Goal: Transaction & Acquisition: Purchase product/service

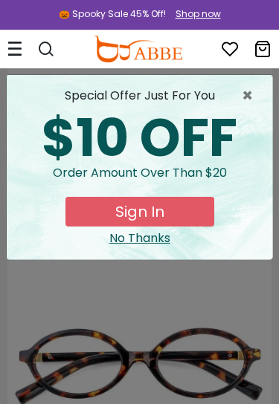
click at [146, 262] on div "× special offer just for you $10 OFF Order amount over than $20 Sign In No Than…" at bounding box center [139, 202] width 279 height 404
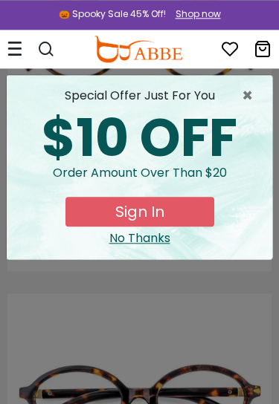
click at [145, 246] on div "No Thanks" at bounding box center [139, 239] width 241 height 18
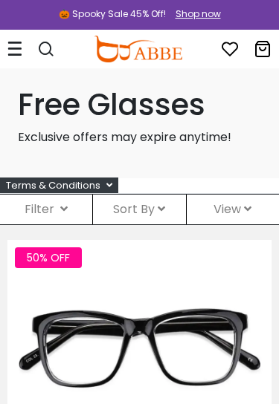
click at [56, 206] on div "Filter ( )" at bounding box center [46, 210] width 92 height 30
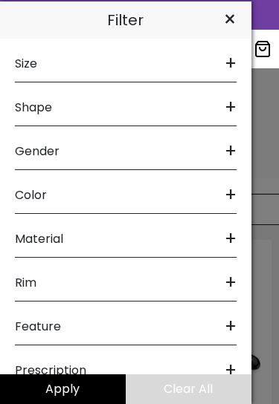
click at [49, 101] on span "Shape" at bounding box center [33, 108] width 37 height 36
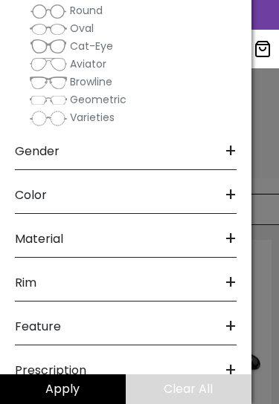
click at [100, 95] on span "Geometric" at bounding box center [98, 99] width 56 height 15
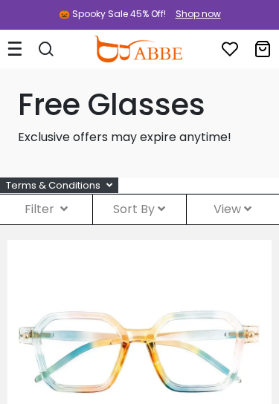
click at [63, 204] on icon at bounding box center [63, 209] width 7 height 12
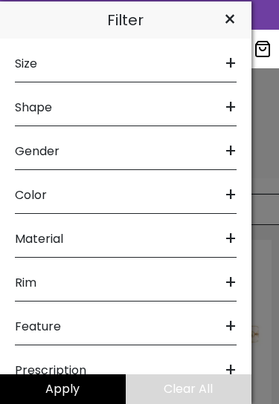
click at [217, 100] on div "Shape +" at bounding box center [125, 104] width 221 height 44
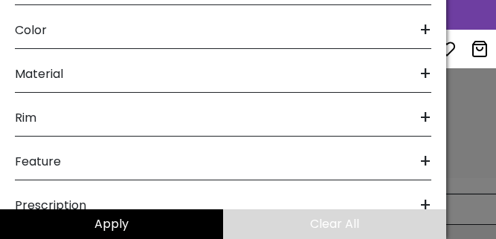
click at [278, 103] on div at bounding box center [248, 119] width 496 height 239
click at [278, 65] on div "Material +" at bounding box center [223, 71] width 416 height 44
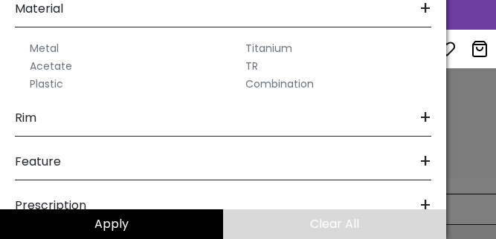
click at [278, 16] on span "+" at bounding box center [425, 9] width 12 height 36
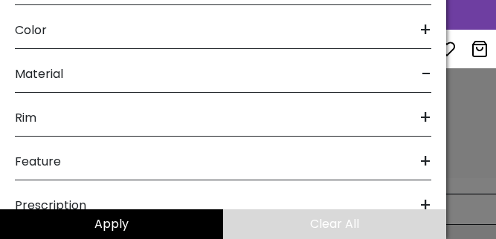
click at [155, 224] on button "Apply" at bounding box center [111, 225] width 223 height 30
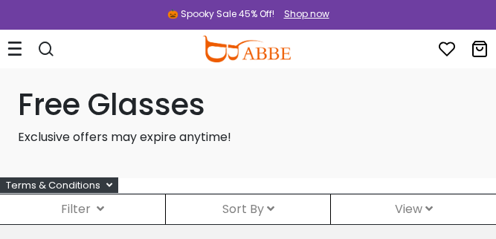
click at [89, 200] on div "Filter ( )" at bounding box center [82, 210] width 165 height 30
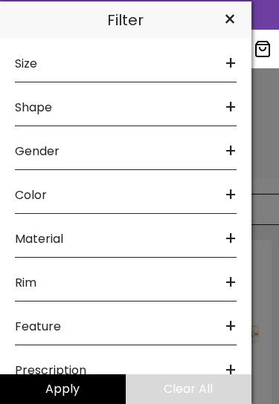
click at [268, 239] on div at bounding box center [139, 202] width 279 height 404
click at [186, 239] on button "Clear All" at bounding box center [189, 389] width 126 height 30
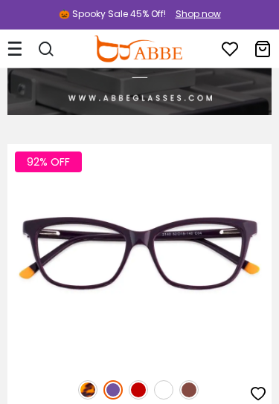
scroll to position [4311, 0]
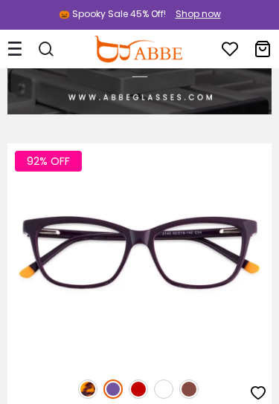
click at [85, 393] on img at bounding box center [87, 389] width 19 height 19
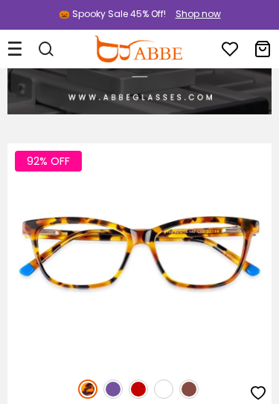
click at [190, 389] on img at bounding box center [188, 389] width 19 height 19
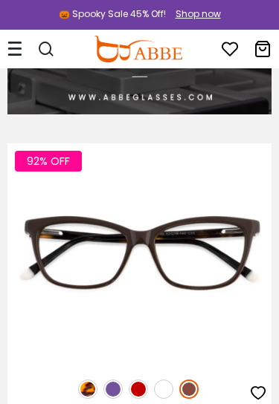
click at [163, 383] on img at bounding box center [163, 389] width 19 height 19
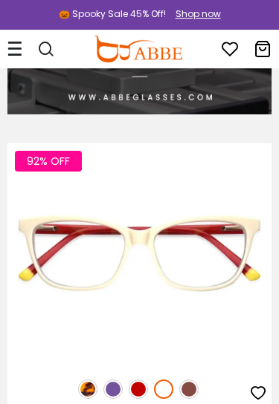
click at [135, 386] on img at bounding box center [138, 389] width 19 height 19
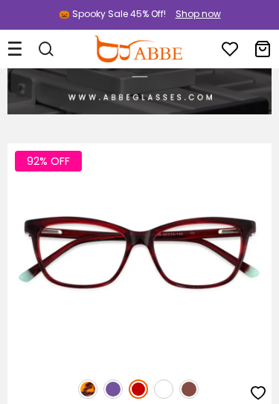
click at [114, 391] on img at bounding box center [112, 389] width 19 height 19
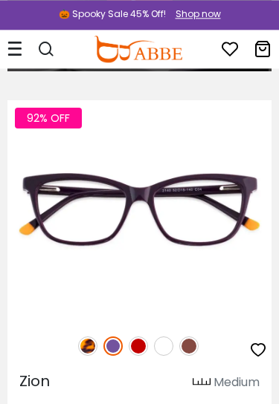
scroll to position [4354, 0]
click at [262, 345] on icon "button" at bounding box center [258, 350] width 18 height 18
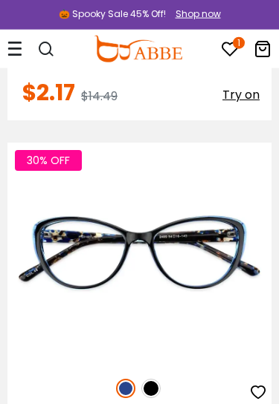
scroll to position [11228, 0]
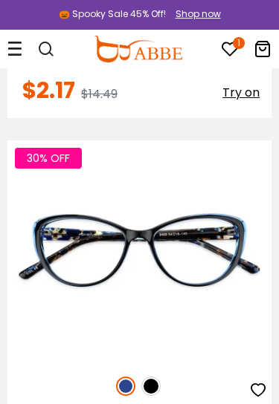
click at [153, 389] on img at bounding box center [150, 386] width 19 height 19
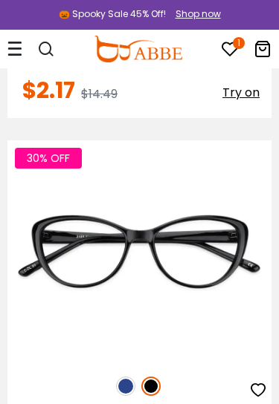
click at [124, 389] on img at bounding box center [125, 386] width 19 height 19
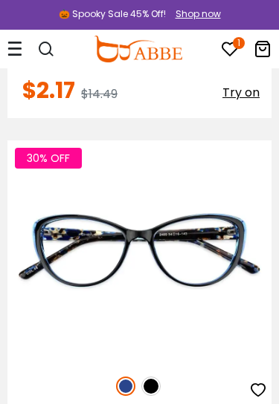
click at [126, 380] on img at bounding box center [125, 386] width 19 height 19
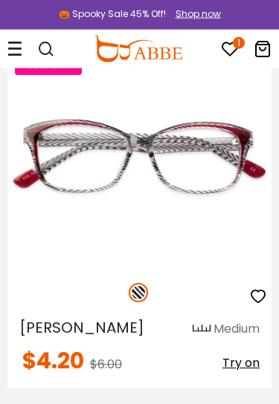
scroll to position [11687, 0]
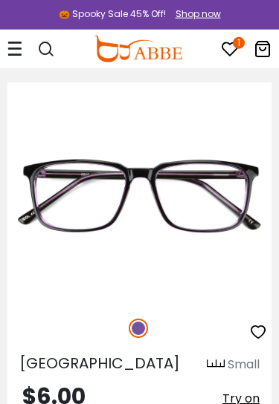
click at [261, 325] on icon "button" at bounding box center [258, 332] width 18 height 18
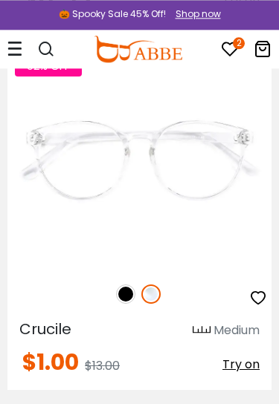
scroll to position [15324, 0]
click at [121, 291] on img at bounding box center [125, 294] width 19 height 19
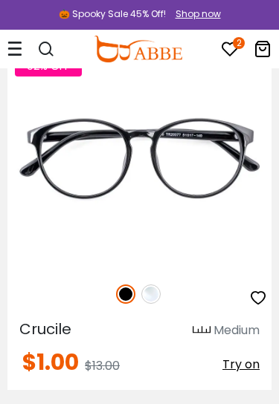
click at [147, 292] on img at bounding box center [150, 294] width 19 height 19
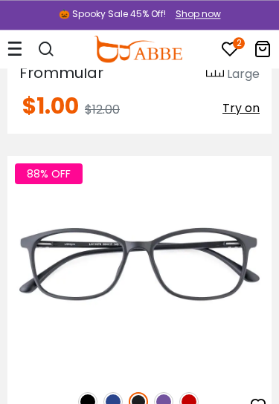
scroll to position [15944, 0]
click at [156, 400] on img at bounding box center [163, 401] width 19 height 19
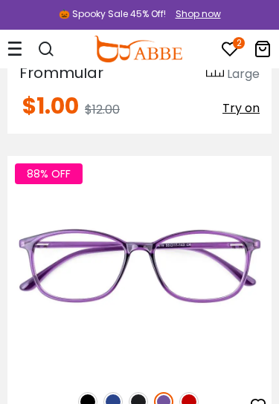
click at [108, 403] on img at bounding box center [112, 401] width 19 height 19
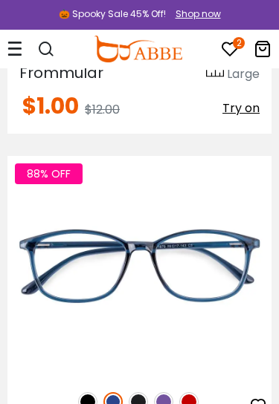
click at [130, 403] on img at bounding box center [138, 401] width 19 height 19
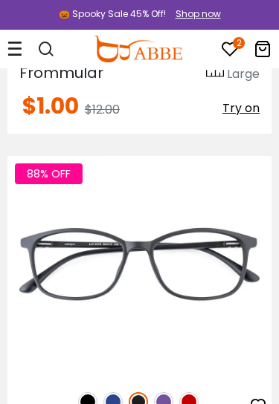
click at [88, 402] on img at bounding box center [87, 401] width 19 height 19
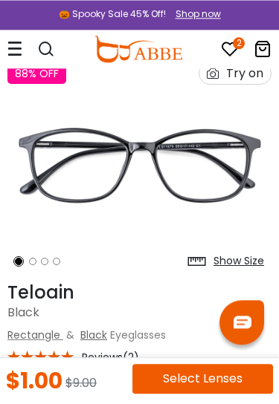
scroll to position [46, 0]
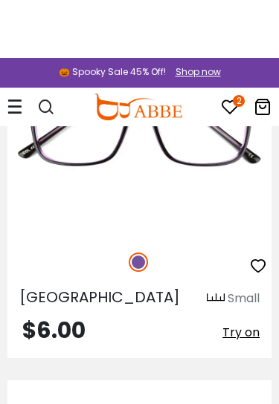
scroll to position [12445, 0]
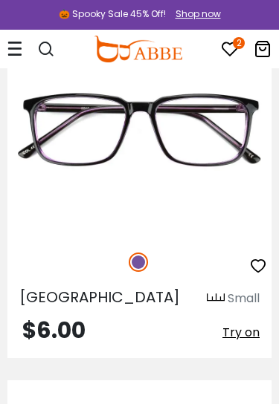
click at [261, 253] on button "button" at bounding box center [258, 268] width 18 height 30
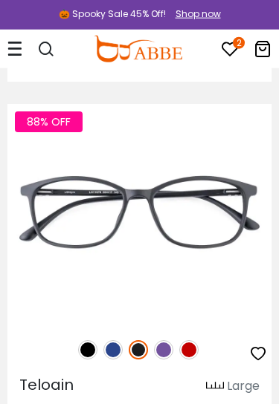
scroll to position [15998, 0]
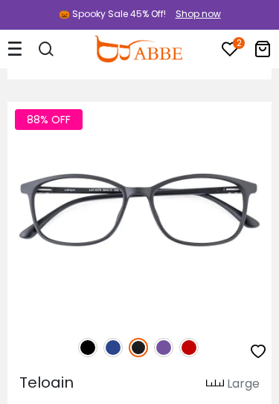
click at [259, 348] on icon "button" at bounding box center [258, 352] width 18 height 18
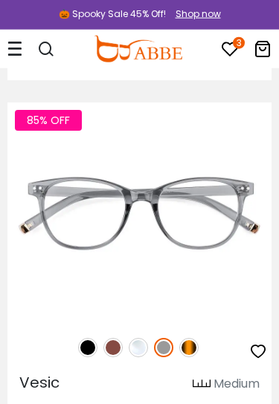
scroll to position [16362, 0]
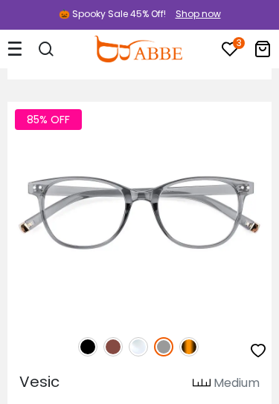
click at [191, 337] on img at bounding box center [188, 346] width 19 height 19
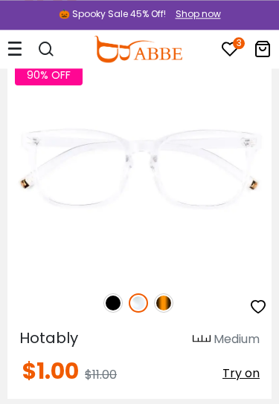
scroll to position [21502, 0]
click at [168, 300] on img at bounding box center [163, 302] width 19 height 19
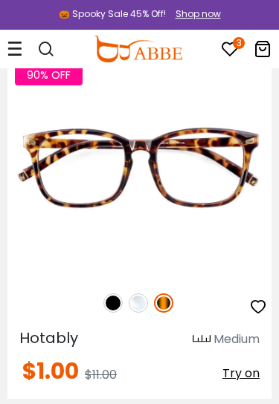
click at [111, 302] on img at bounding box center [112, 302] width 19 height 19
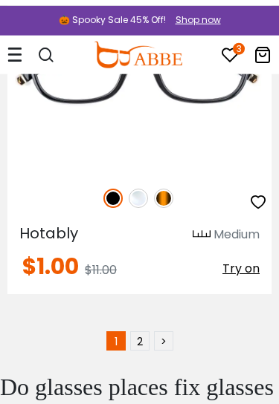
scroll to position [21607, 0]
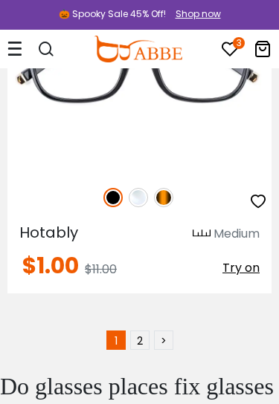
click at [136, 331] on link "2" at bounding box center [139, 340] width 19 height 19
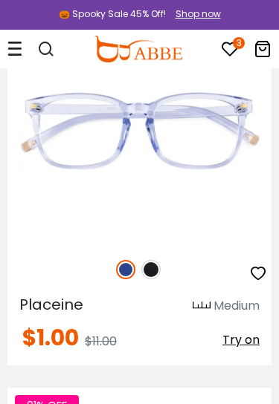
scroll to position [6009, 0]
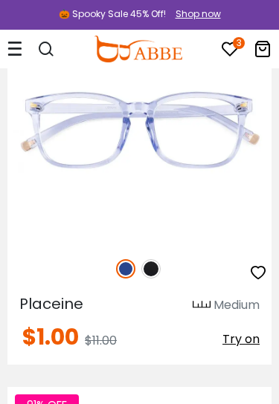
click at [147, 263] on img at bounding box center [150, 268] width 19 height 19
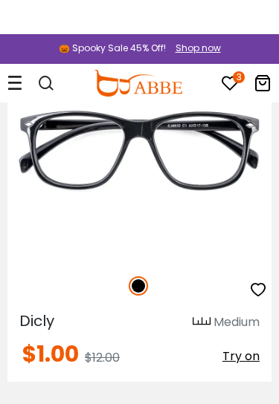
scroll to position [8539, 0]
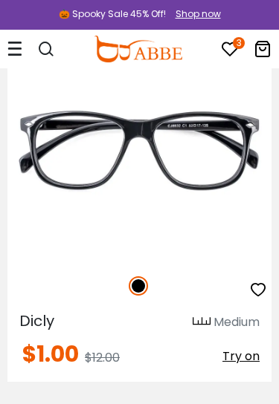
click at [256, 288] on icon "button" at bounding box center [258, 290] width 18 height 18
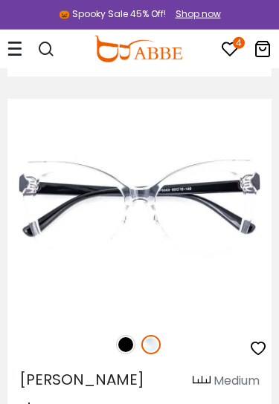
scroll to position [14304, 0]
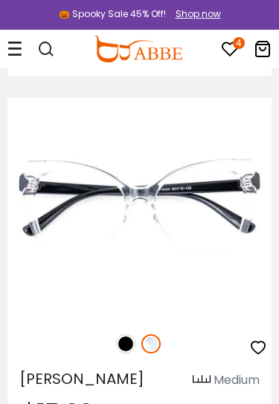
click at [123, 345] on img at bounding box center [125, 343] width 19 height 19
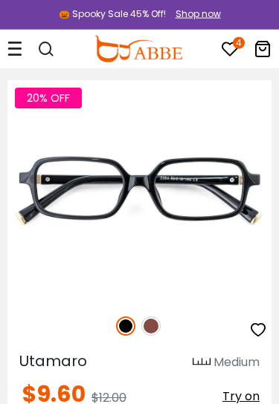
scroll to position [16870, 0]
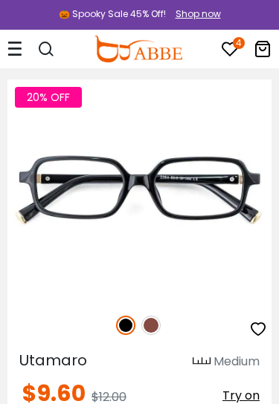
click at [147, 332] on img at bounding box center [150, 325] width 19 height 19
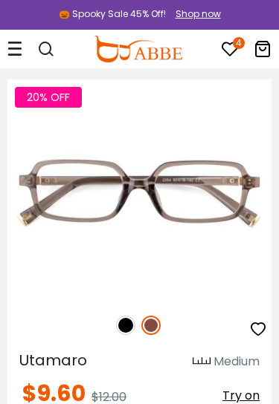
click at [124, 325] on img at bounding box center [125, 325] width 19 height 19
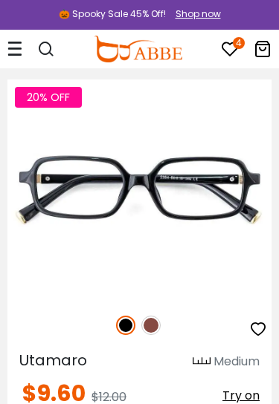
click at [144, 325] on img at bounding box center [150, 325] width 19 height 19
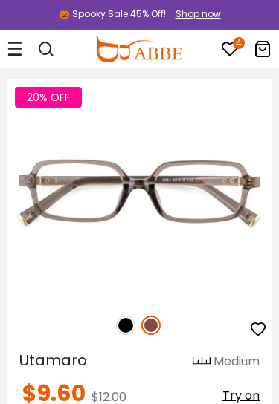
click at [262, 328] on icon "button" at bounding box center [258, 329] width 18 height 18
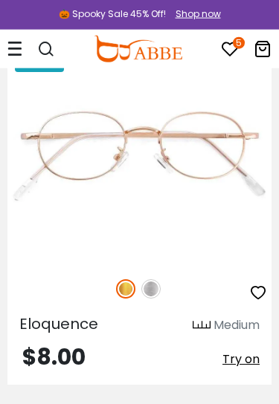
scroll to position [18727, 0]
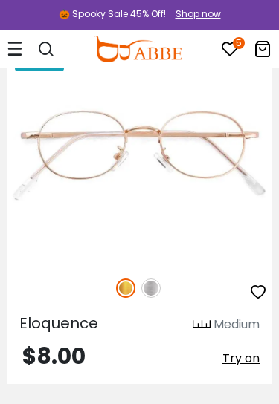
click at [216, 55] on div "5 0" at bounding box center [238, 49] width 65 height 27
click at [236, 48] on icon "5" at bounding box center [239, 43] width 12 height 12
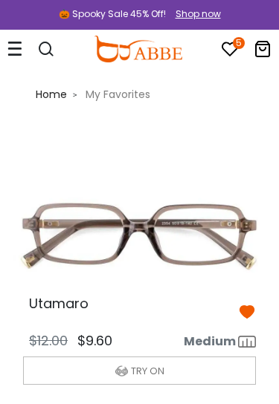
click at [166, 373] on button "TRY ON" at bounding box center [139, 371] width 233 height 28
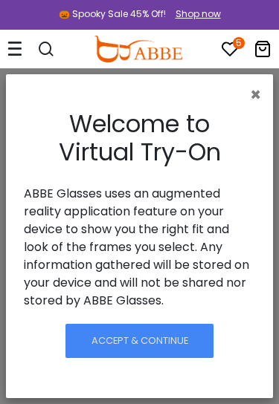
click at [161, 346] on span "Accept & Continue" at bounding box center [139, 341] width 97 height 14
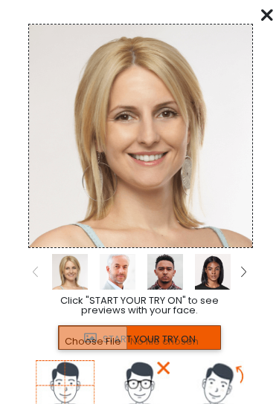
click at [243, 273] on img at bounding box center [243, 272] width 5 height 11
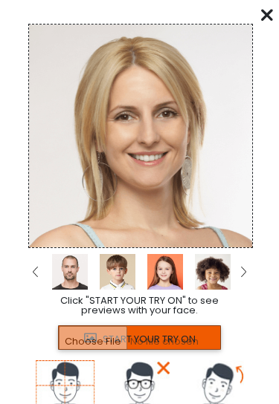
click at [141, 339] on input "file" at bounding box center [139, 337] width 162 height 25
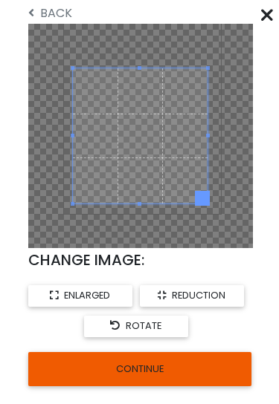
click at [149, 366] on button "CONTINUE" at bounding box center [139, 369] width 223 height 34
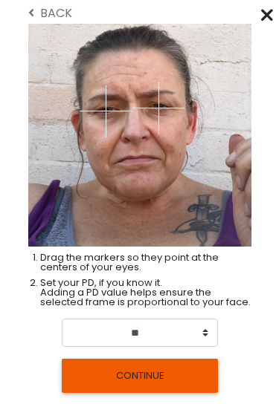
click at [153, 371] on button "CONTINUE" at bounding box center [140, 376] width 156 height 34
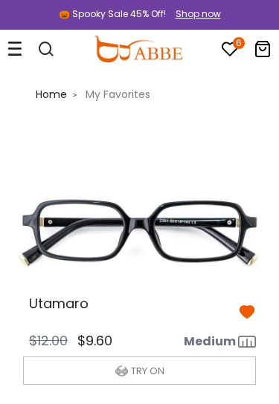
click at [152, 361] on button "TRY ON" at bounding box center [139, 371] width 233 height 28
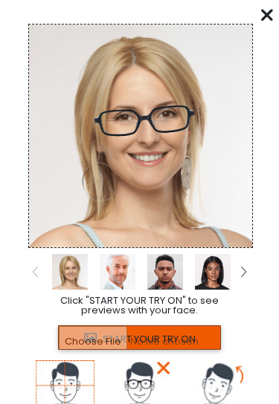
click at [263, 16] on icon at bounding box center [267, 15] width 12 height 12
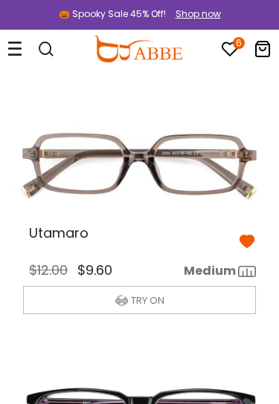
scroll to position [327, 0]
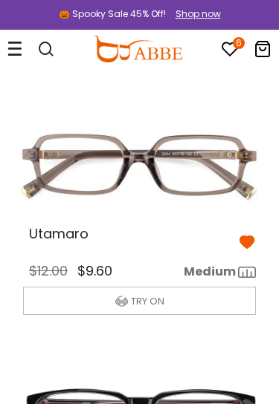
click at [247, 239] on icon at bounding box center [247, 242] width 18 height 18
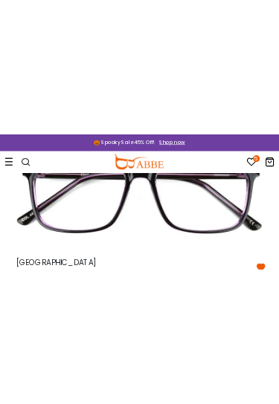
scroll to position [565, 0]
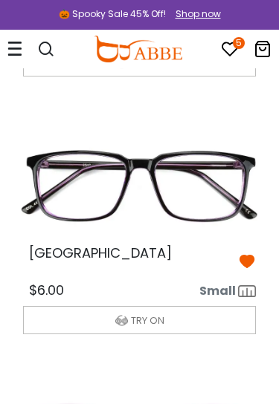
click at [158, 315] on span "TRY ON" at bounding box center [147, 321] width 33 height 14
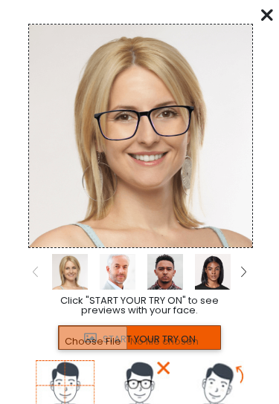
click at [159, 334] on input "file" at bounding box center [139, 337] width 162 height 25
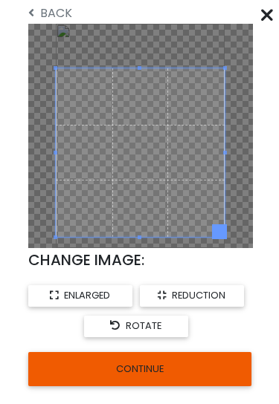
click at [166, 363] on button "CONTINUE" at bounding box center [139, 369] width 223 height 34
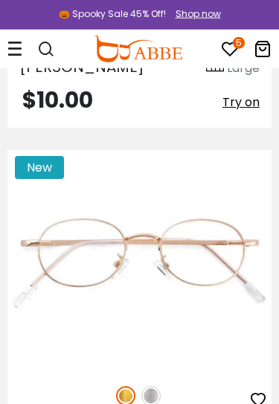
scroll to position [18613, 0]
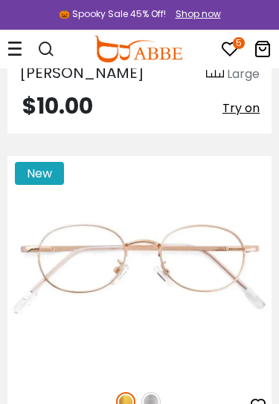
click at [233, 46] on icon at bounding box center [230, 49] width 18 height 18
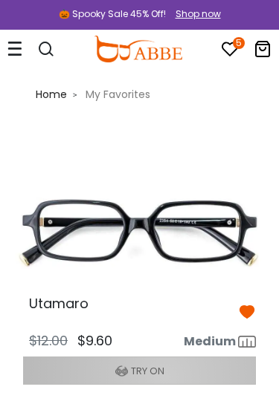
click at [164, 377] on button "TRY ON" at bounding box center [139, 371] width 233 height 28
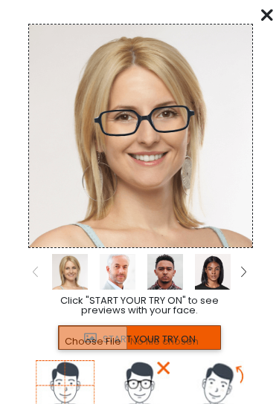
click at [170, 345] on input "file" at bounding box center [139, 337] width 162 height 25
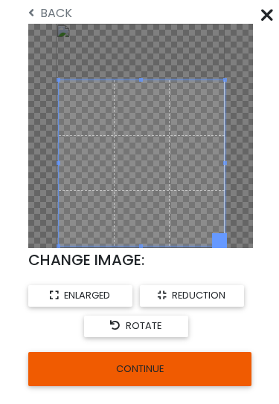
click at [170, 370] on button "CONTINUE" at bounding box center [139, 369] width 223 height 34
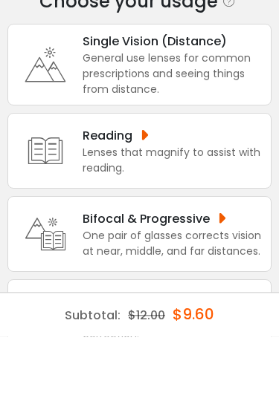
scroll to position [60, 0]
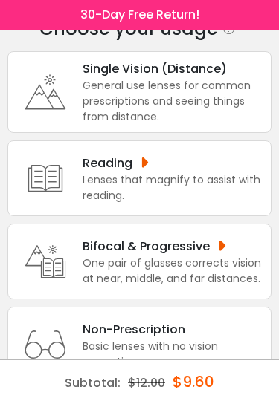
click at [204, 90] on div "General use lenses for common prescriptions and seeing things from distance." at bounding box center [172, 101] width 181 height 47
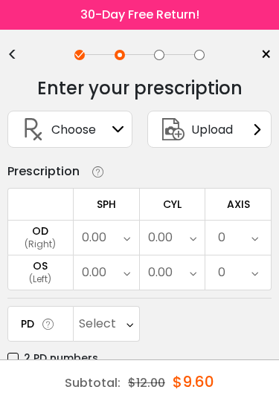
scroll to position [0, 0]
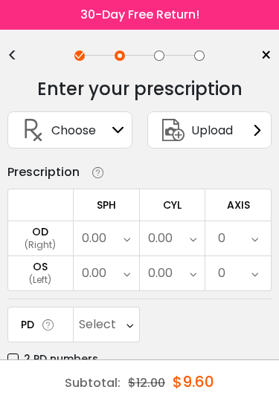
click at [103, 135] on div "Choose Sign In" at bounding box center [70, 130] width 108 height 36
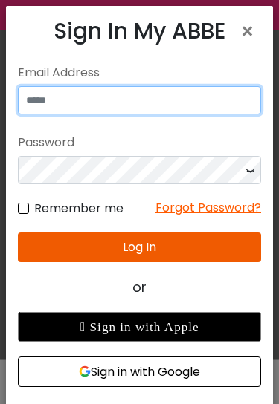
click at [125, 108] on input "email" at bounding box center [139, 100] width 243 height 28
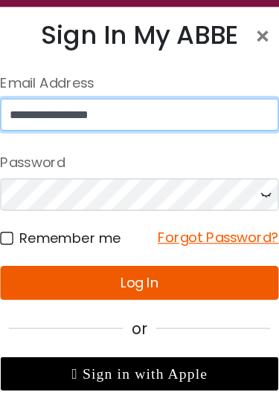
type input "**********"
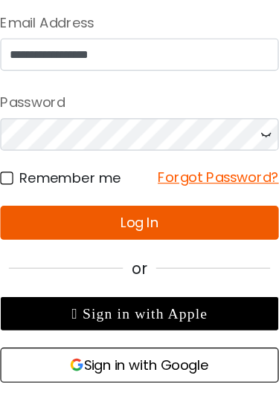
click at [154, 233] on button "Log In" at bounding box center [139, 248] width 243 height 30
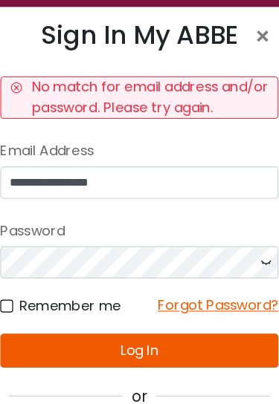
click at [242, 225] on icon at bounding box center [249, 229] width 15 height 28
click at [191, 265] on div "Forgot Password?" at bounding box center [208, 268] width 106 height 19
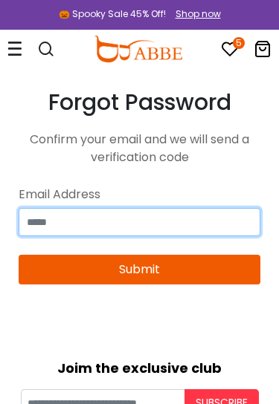
click at [174, 220] on input "email" at bounding box center [139, 222] width 241 height 28
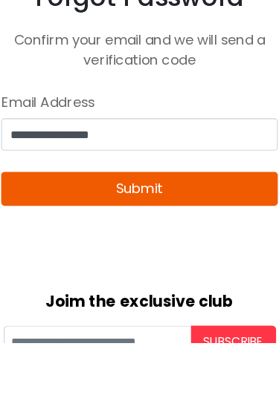
click at [152, 255] on button "Submit" at bounding box center [139, 270] width 241 height 30
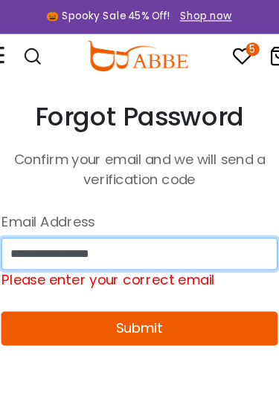
click at [158, 220] on input "**********" at bounding box center [139, 222] width 241 height 28
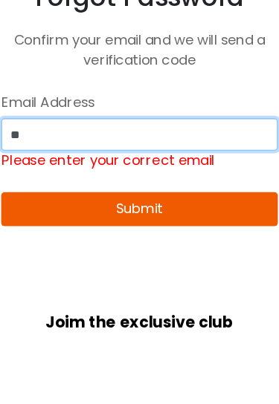
type input "*"
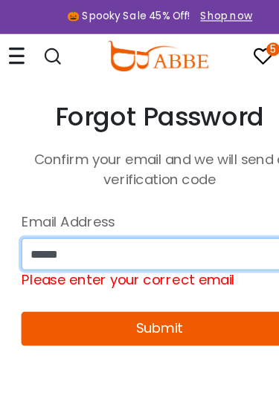
type input "******"
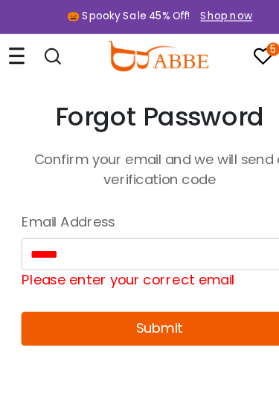
click at [227, 53] on icon at bounding box center [230, 49] width 18 height 18
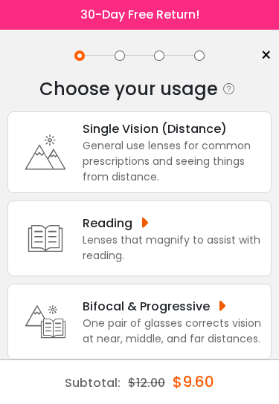
click at [192, 152] on div "General use lenses for common prescriptions and seeing things from distance." at bounding box center [172, 161] width 181 height 47
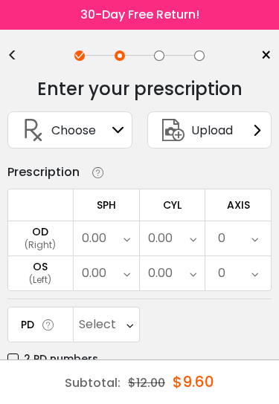
click at [252, 132] on icon at bounding box center [257, 130] width 12 height 12
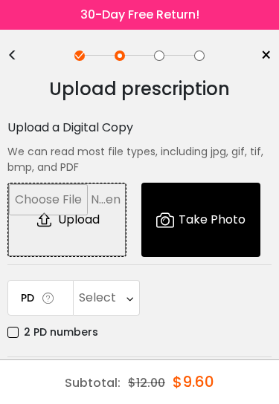
click at [13, 60] on div "<" at bounding box center [18, 56] width 22 height 12
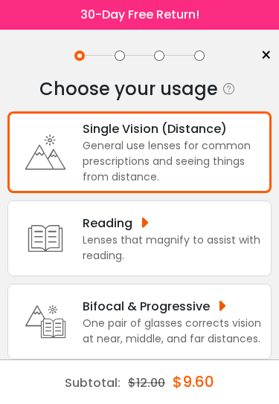
click at [195, 140] on div "General use lenses for common prescriptions and seeing things from distance." at bounding box center [172, 161] width 181 height 47
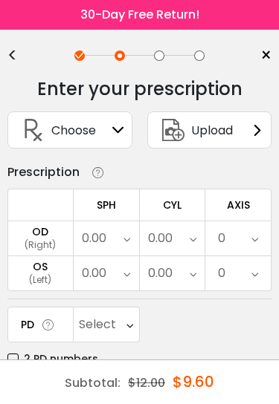
click at [104, 126] on div "Choose Sign In" at bounding box center [70, 130] width 108 height 36
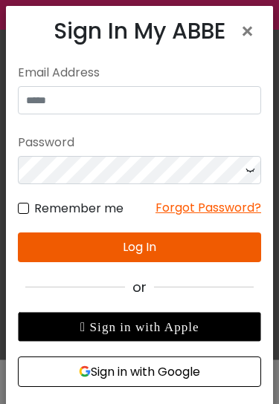
click at [193, 371] on button "Sign in with Google" at bounding box center [139, 372] width 243 height 30
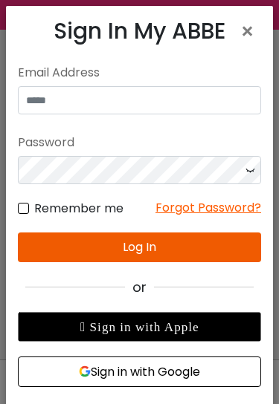
click at [167, 379] on button "Sign in with Google" at bounding box center [139, 372] width 243 height 30
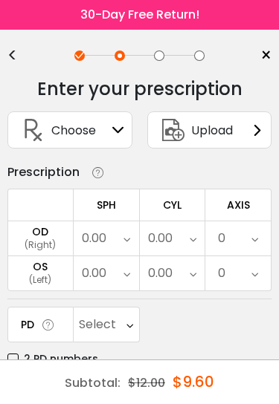
click at [110, 132] on div "Choose Sign In" at bounding box center [70, 130] width 108 height 36
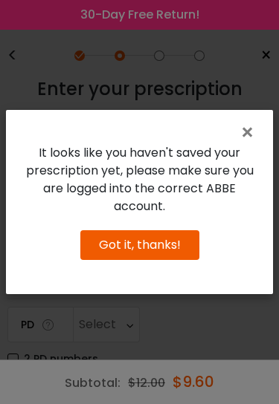
click at [175, 260] on button "Got it, thanks!" at bounding box center [139, 245] width 119 height 30
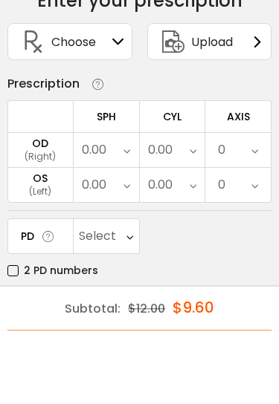
scroll to position [40, 0]
